Goal: Task Accomplishment & Management: Use online tool/utility

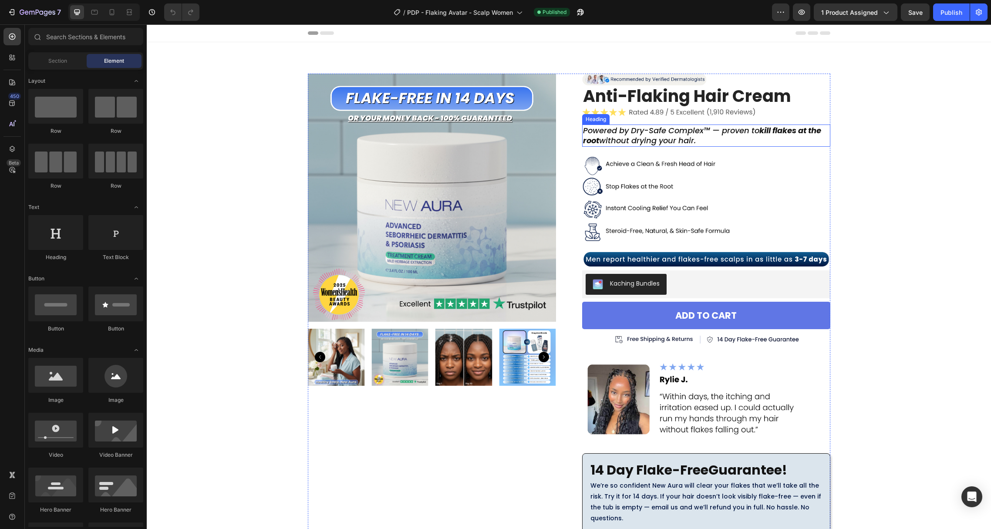
click at [654, 139] on h2 "Powered by Dry-Safe Complex™ — proven to kill flakes at the root without drying…" at bounding box center [706, 135] width 248 height 22
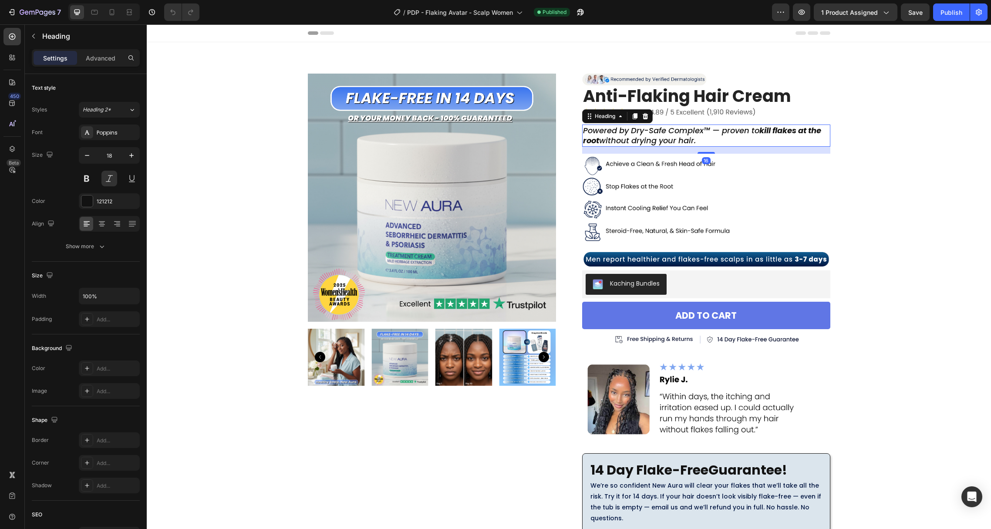
click at [639, 138] on h2 "Powered by Dry-Safe Complex™ — proven to kill flakes at the root without drying…" at bounding box center [706, 135] width 248 height 22
click at [631, 138] on p "Powered by Dry-Safe Complex™ — proven to kill flakes at the root without drying…" at bounding box center [706, 135] width 246 height 20
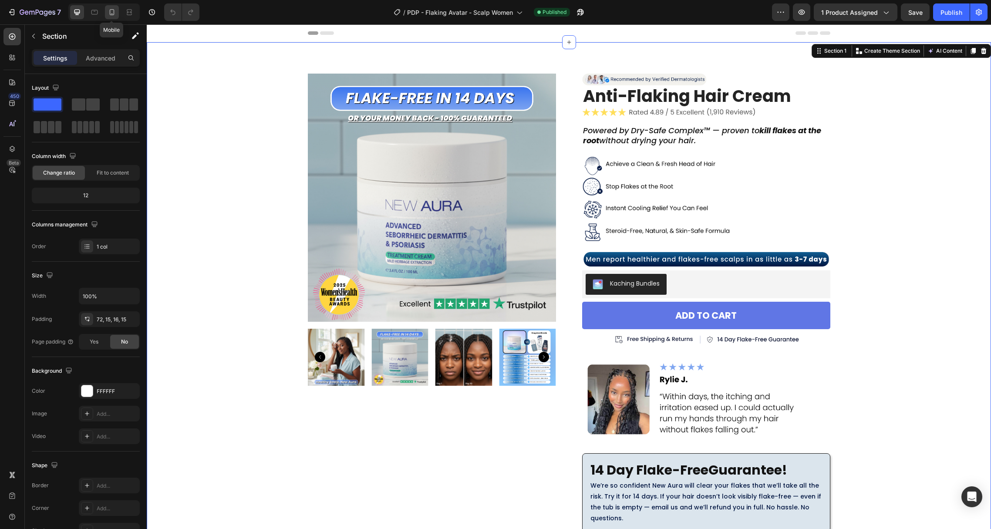
click at [112, 8] on icon at bounding box center [112, 12] width 9 height 9
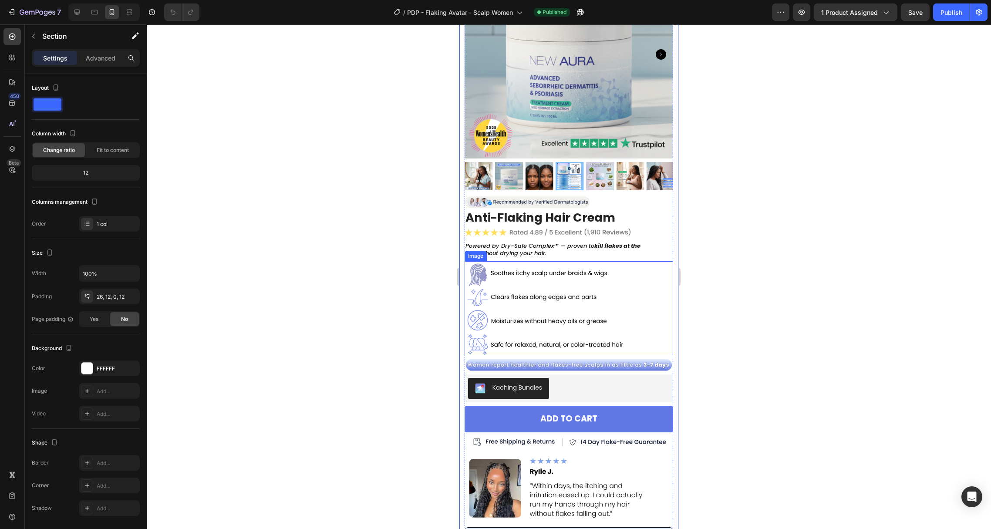
scroll to position [133, 0]
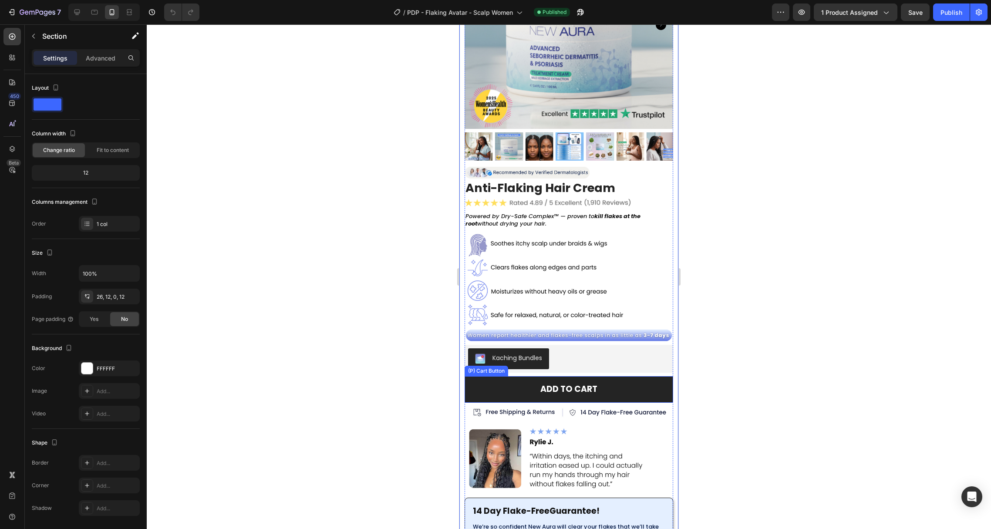
click at [637, 376] on button "ADD TO CART" at bounding box center [568, 389] width 209 height 27
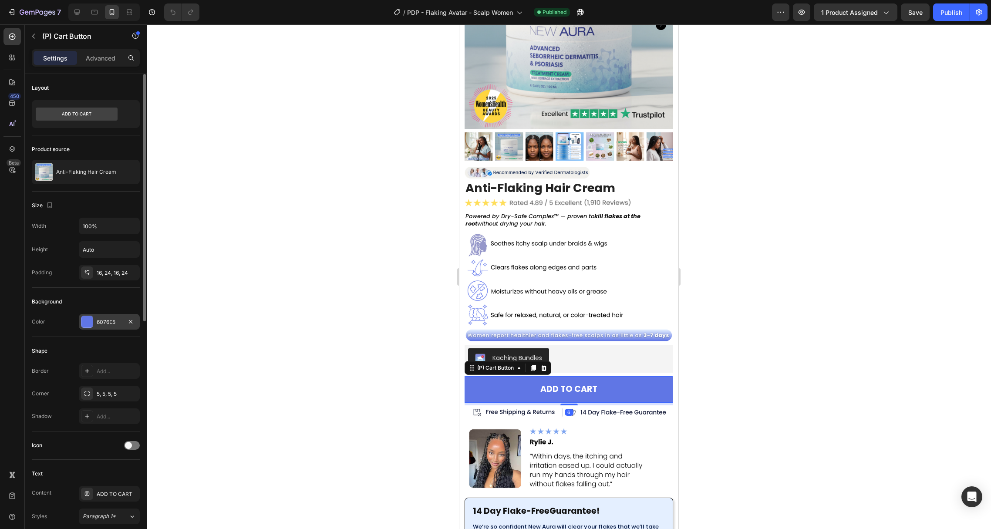
click at [90, 316] on div at bounding box center [86, 321] width 11 height 11
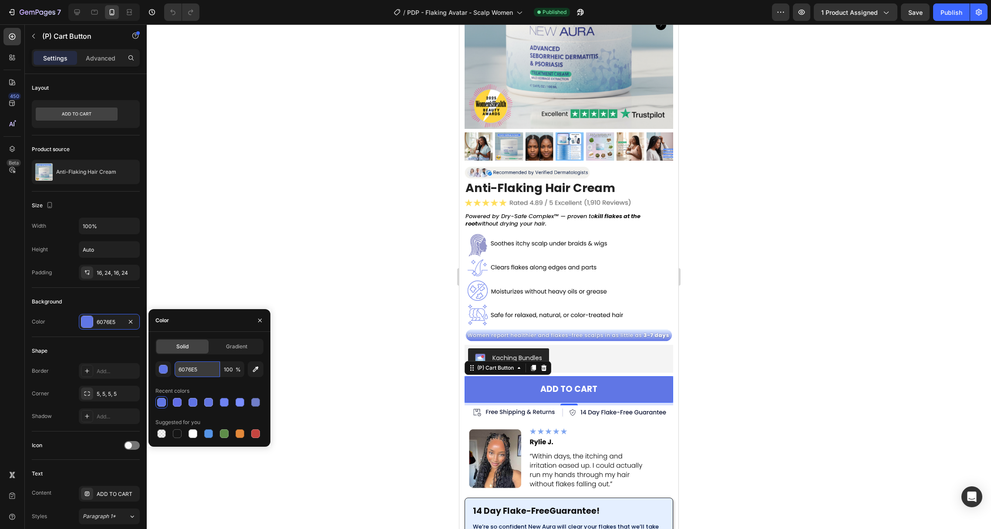
click at [187, 371] on input "6076E5" at bounding box center [197, 369] width 45 height 16
click at [188, 372] on input "6076E5" at bounding box center [197, 369] width 45 height 16
click at [187, 372] on input "6076E5" at bounding box center [197, 369] width 45 height 16
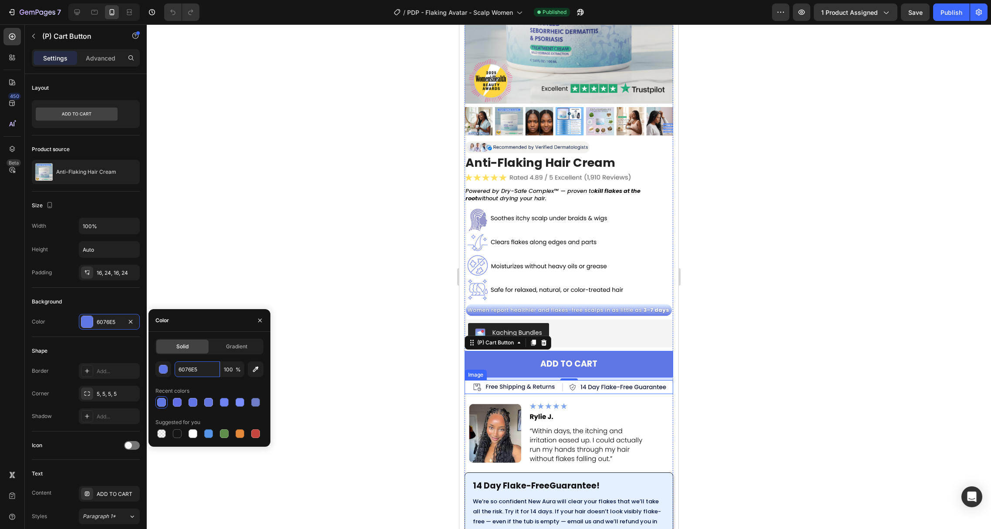
scroll to position [161, 0]
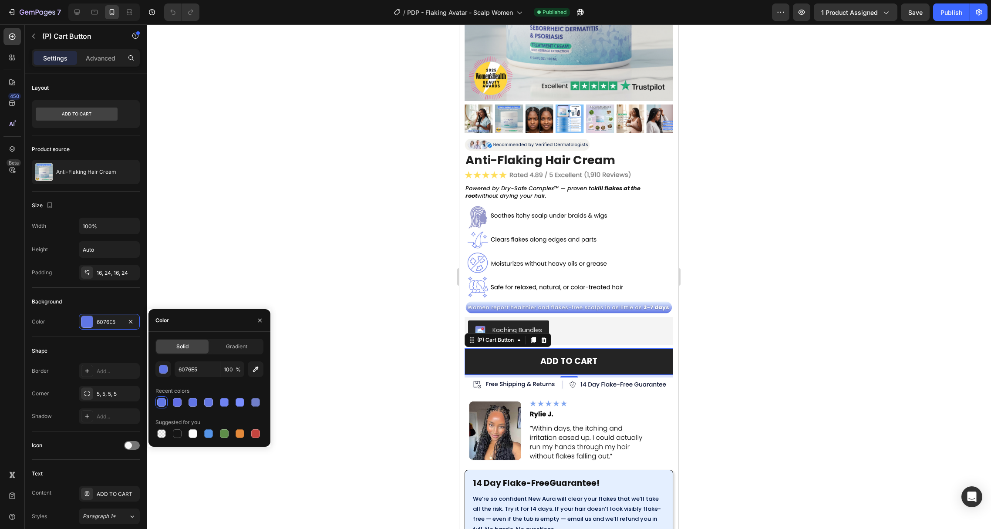
click at [632, 348] on button "ADD TO CART" at bounding box center [568, 361] width 209 height 27
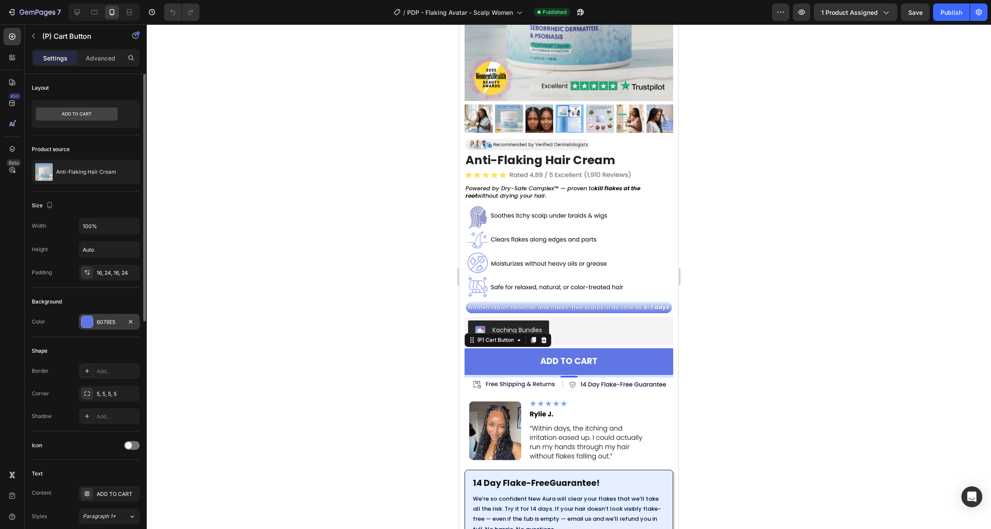
click at [94, 319] on div "6076E5" at bounding box center [109, 322] width 61 height 16
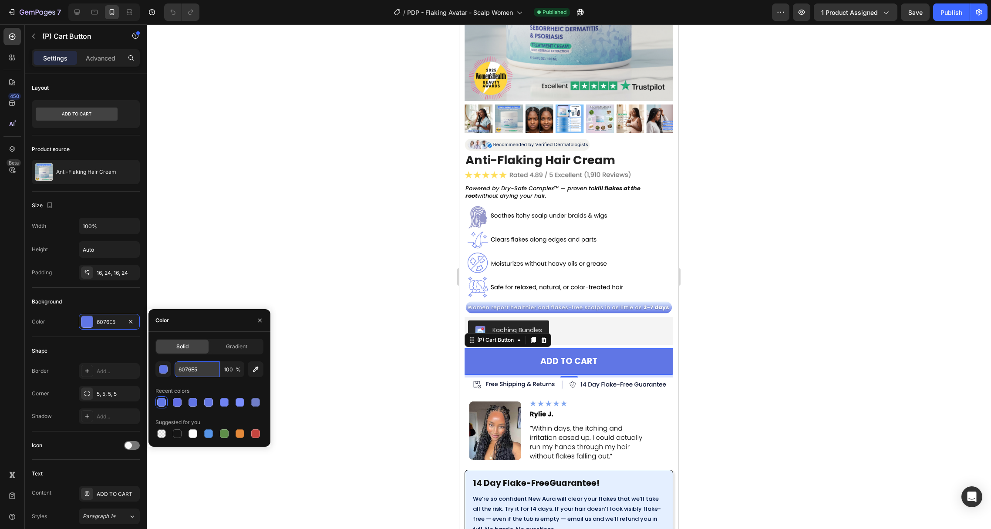
click at [192, 370] on input "6076E5" at bounding box center [197, 369] width 45 height 16
